Goal: Task Accomplishment & Management: Complete application form

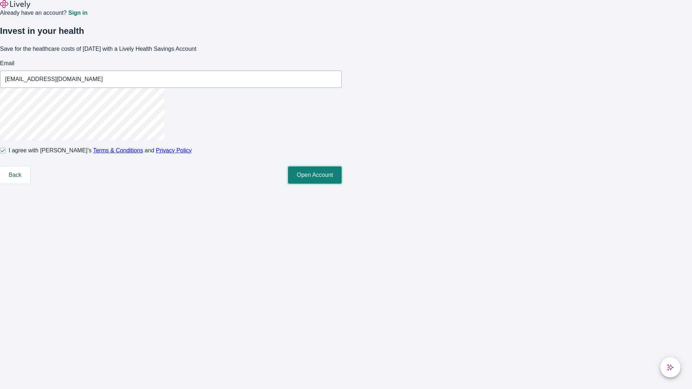
click at [342, 184] on button "Open Account" at bounding box center [315, 175] width 54 height 17
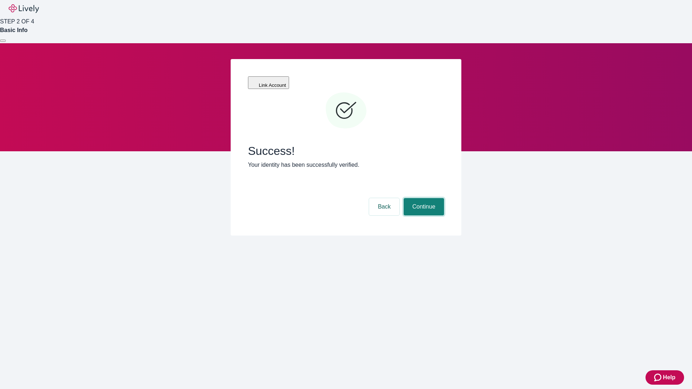
click at [423, 198] on button "Continue" at bounding box center [424, 206] width 40 height 17
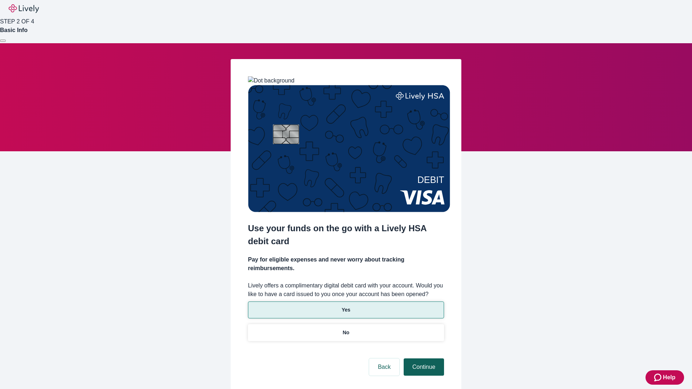
click at [346, 306] on p "Yes" at bounding box center [346, 310] width 9 height 8
click at [423, 359] on button "Continue" at bounding box center [424, 367] width 40 height 17
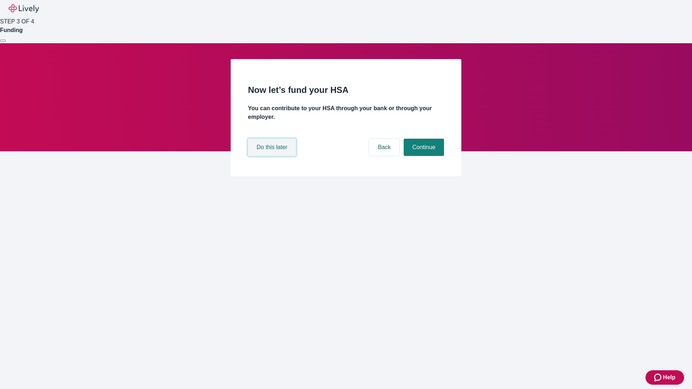
click at [273, 156] on button "Do this later" at bounding box center [272, 147] width 48 height 17
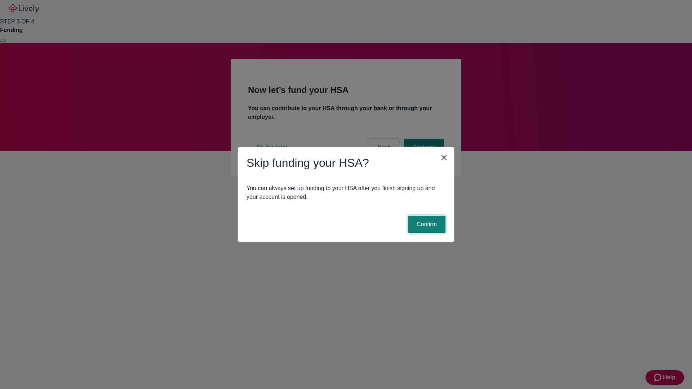
click at [426, 225] on button "Confirm" at bounding box center [426, 224] width 37 height 17
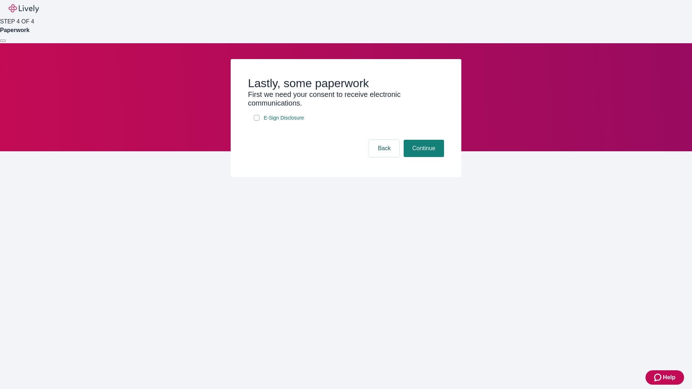
click at [257, 121] on input "E-Sign Disclosure" at bounding box center [257, 118] width 6 height 6
checkbox input "true"
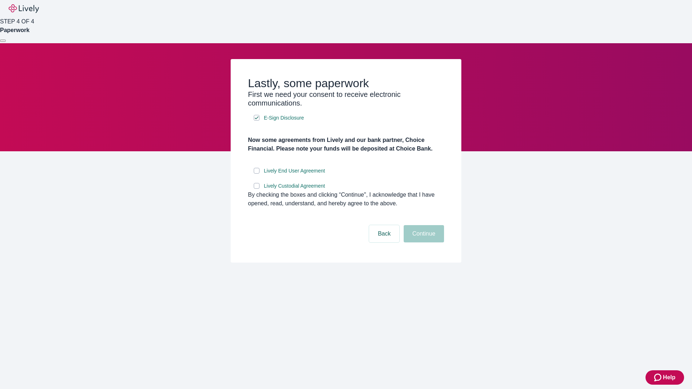
click at [257, 174] on input "Lively End User Agreement" at bounding box center [257, 171] width 6 height 6
checkbox input "true"
click at [257, 189] on input "Lively Custodial Agreement" at bounding box center [257, 186] width 6 height 6
checkbox input "true"
click at [423, 243] on button "Continue" at bounding box center [424, 233] width 40 height 17
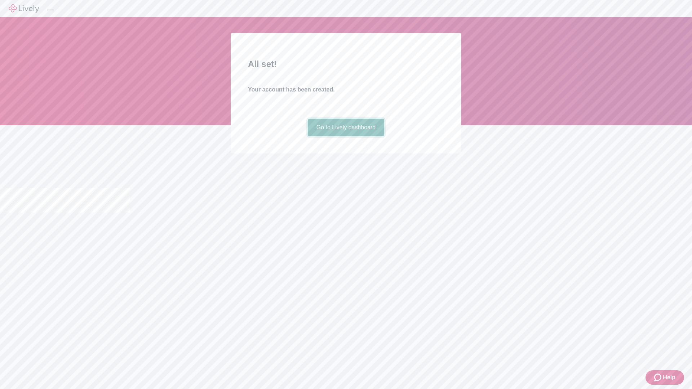
click at [346, 136] on link "Go to Lively dashboard" at bounding box center [346, 127] width 77 height 17
